Goal: Transaction & Acquisition: Purchase product/service

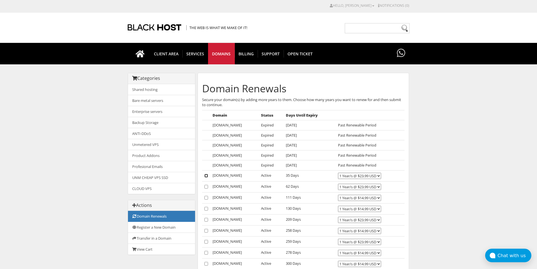
click at [205, 174] on input"] "checkbox" at bounding box center [206, 176] width 4 height 4
checkbox input"] "true"
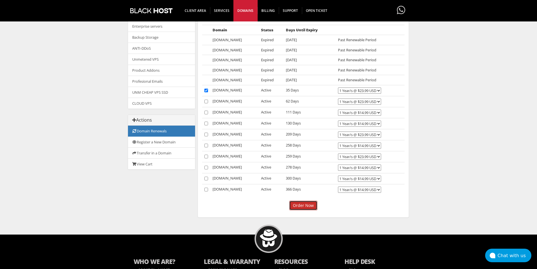
click at [304, 205] on input "Order Now" at bounding box center [303, 205] width 28 height 10
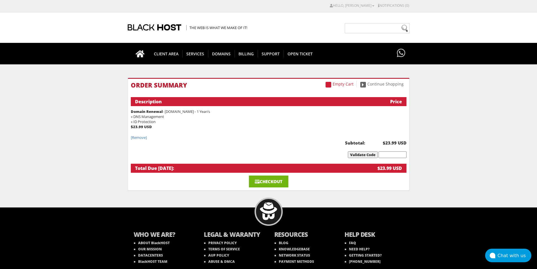
click at [270, 182] on link "Checkout" at bounding box center [268, 181] width 39 height 12
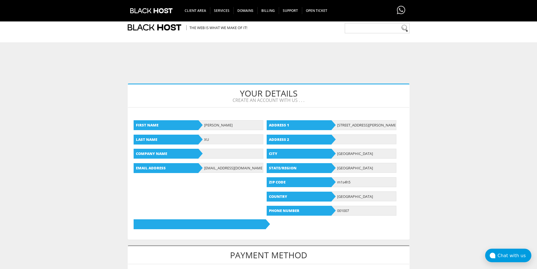
scroll to position [85, 0]
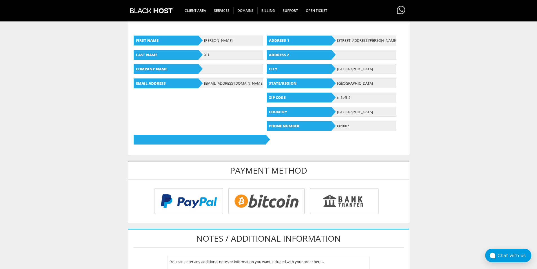
type input "[EMAIL_ADDRESS][DOMAIN_NAME]"
click at [207, 196] on input "radio" at bounding box center [188, 202] width 69 height 26
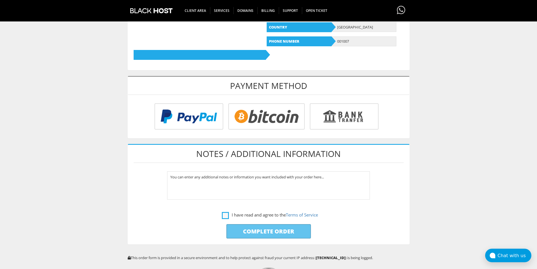
click at [226, 217] on label "I have read and agree to the Terms of Service" at bounding box center [270, 214] width 96 height 7
checkbox input "true"
click at [260, 228] on input "Complete Order" at bounding box center [268, 231] width 85 height 14
type input "Please Wait..."
